Goal: Transaction & Acquisition: Purchase product/service

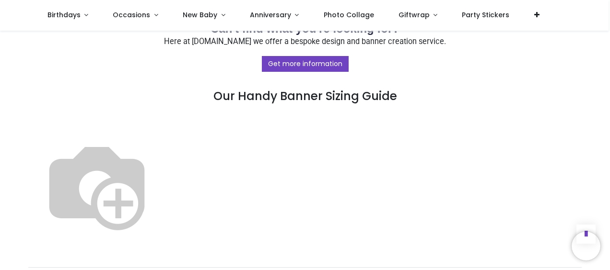
scroll to position [521, 0]
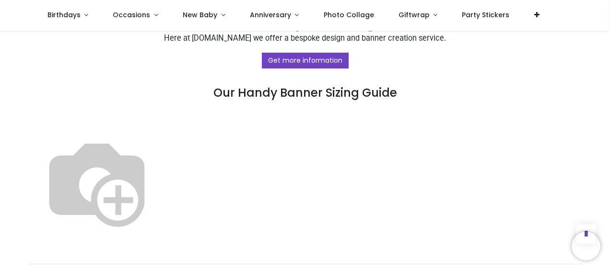
click at [158, 149] on img at bounding box center [96, 182] width 123 height 123
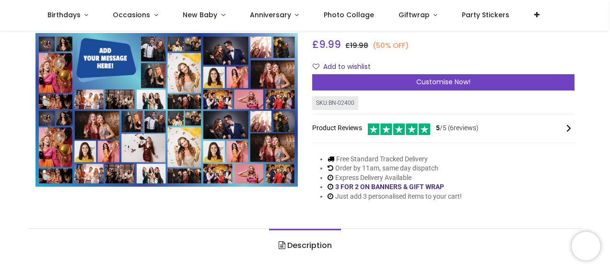
scroll to position [110, 0]
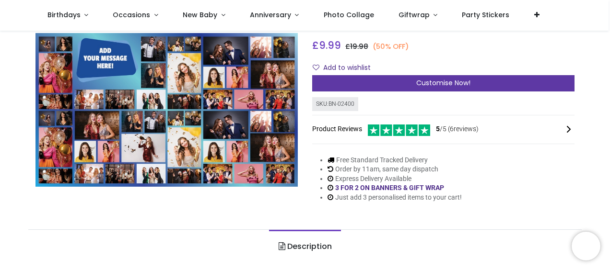
click at [456, 85] on span "Customise Now!" at bounding box center [443, 83] width 54 height 10
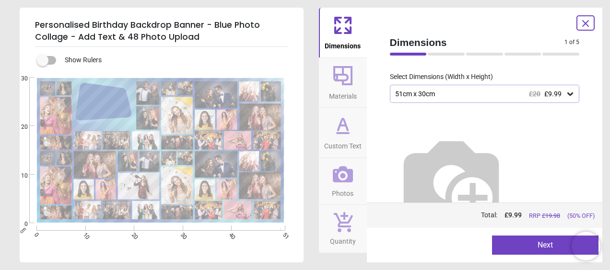
scroll to position [47, 0]
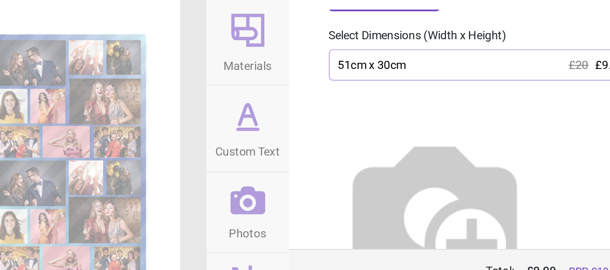
click at [498, 100] on div "51cm x 30cm £20 £9.99" at bounding box center [485, 96] width 190 height 18
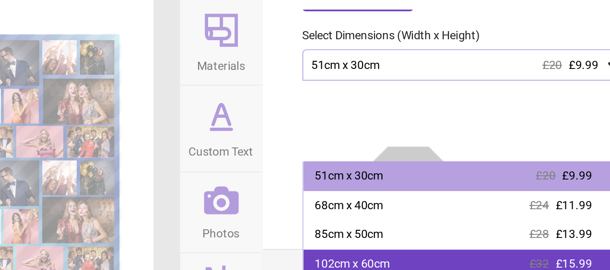
click at [528, 212] on span "£32" at bounding box center [527, 212] width 12 height 8
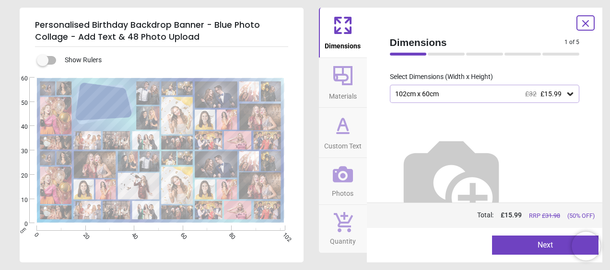
scroll to position [48, 0]
click at [43, 60] on label at bounding box center [43, 60] width 0 height 0
